Goal: Navigation & Orientation: Find specific page/section

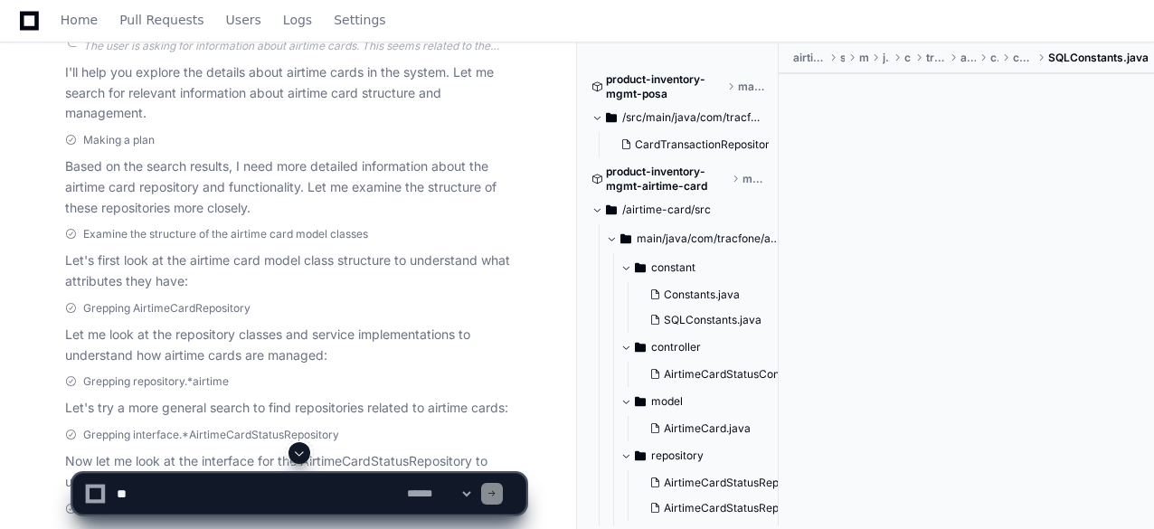
scroll to position [51, 0]
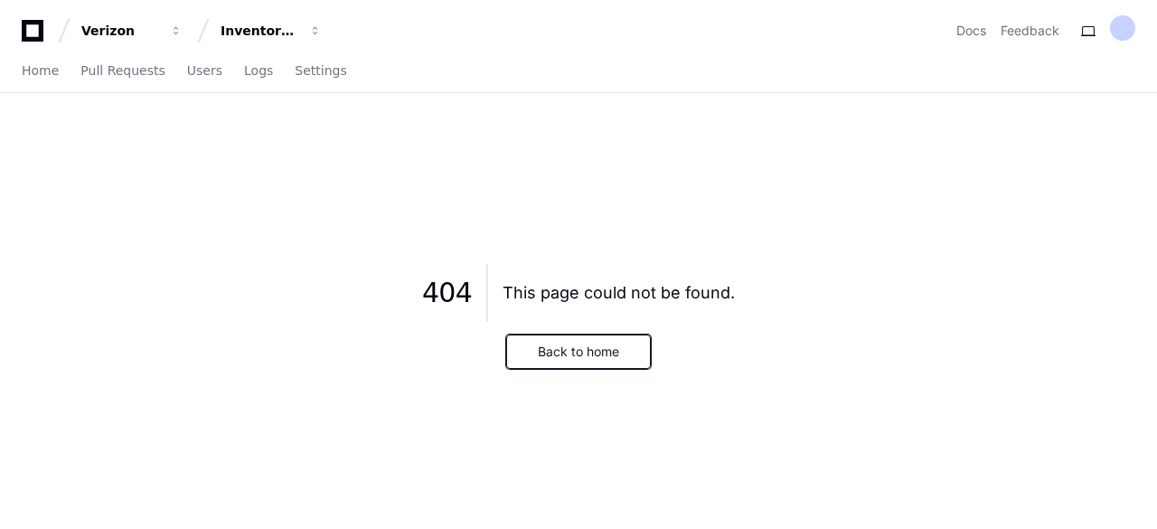
click at [546, 350] on button "Back to home" at bounding box center [578, 352] width 145 height 34
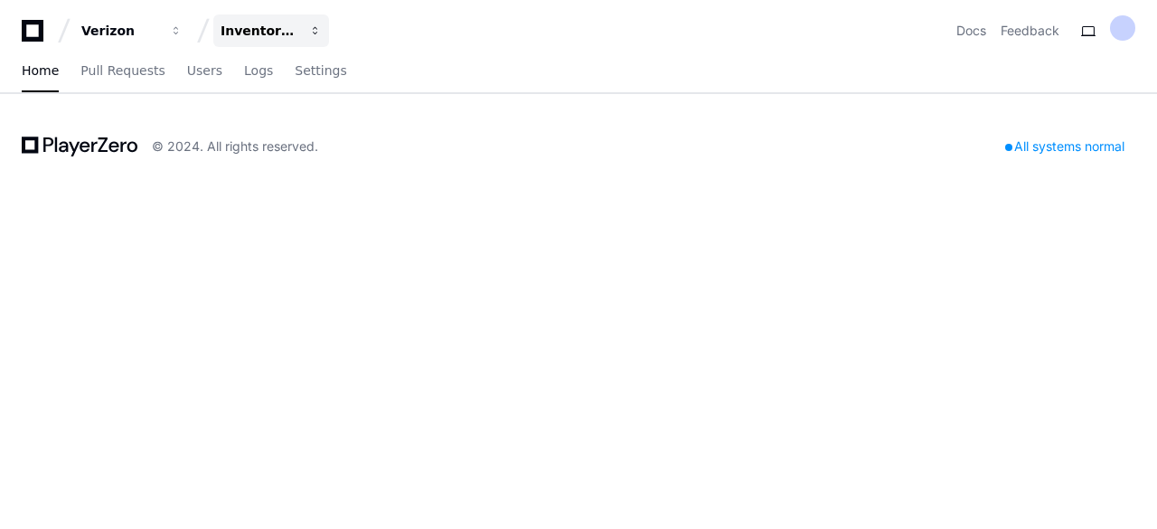
click at [306, 38] on button "Inventory Management" at bounding box center [271, 30] width 116 height 33
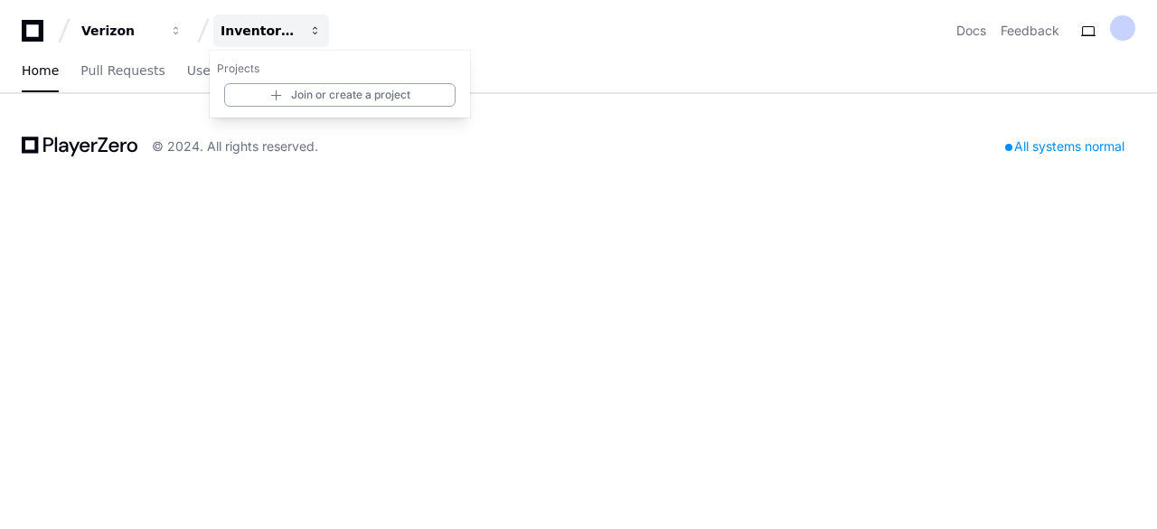
click at [318, 34] on span "button" at bounding box center [315, 30] width 13 height 13
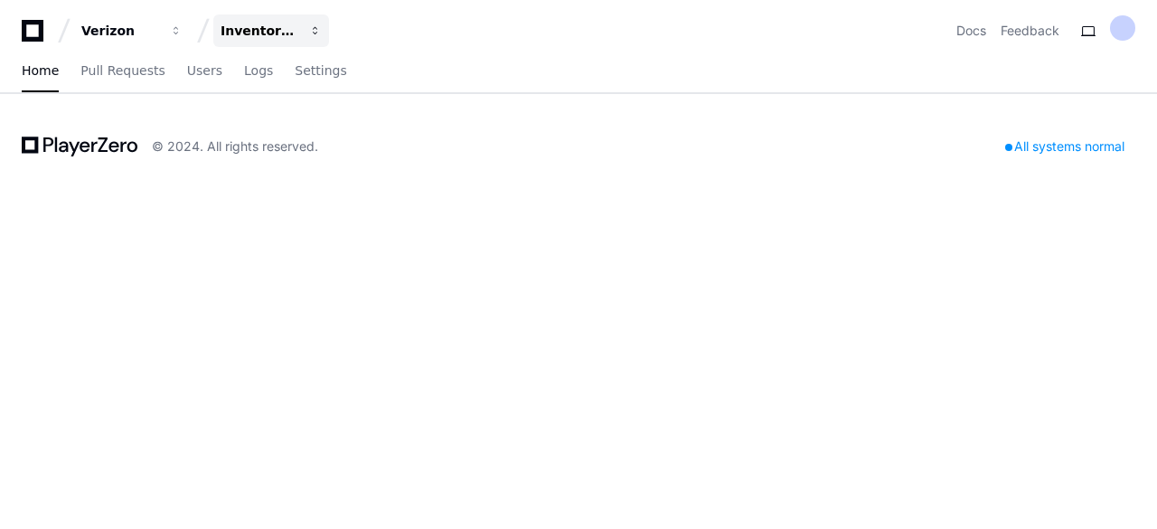
click at [318, 34] on span "button" at bounding box center [315, 30] width 13 height 13
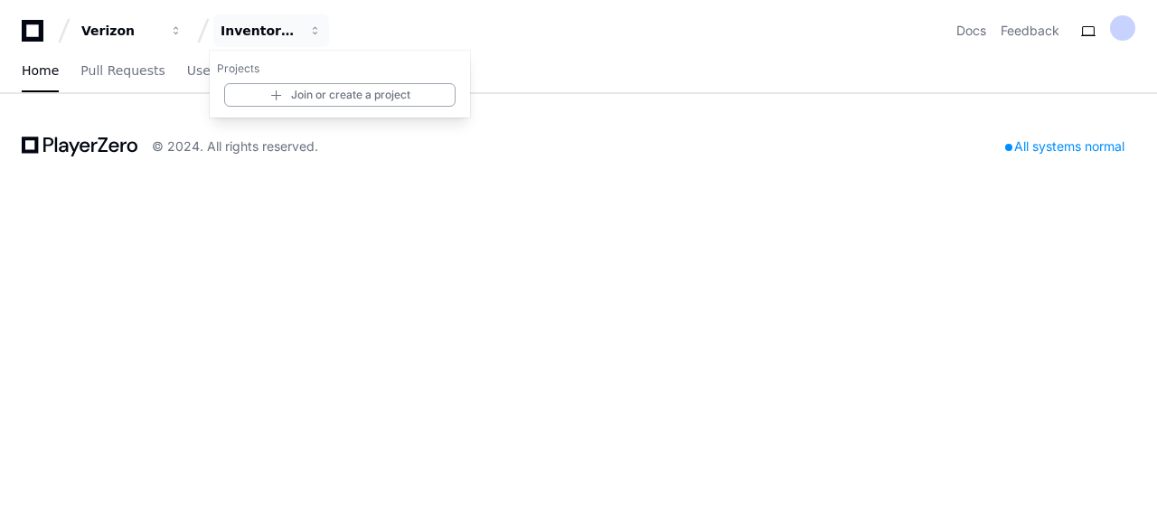
click at [70, 144] on icon at bounding box center [80, 147] width 116 height 22
